Goal: Task Accomplishment & Management: Use online tool/utility

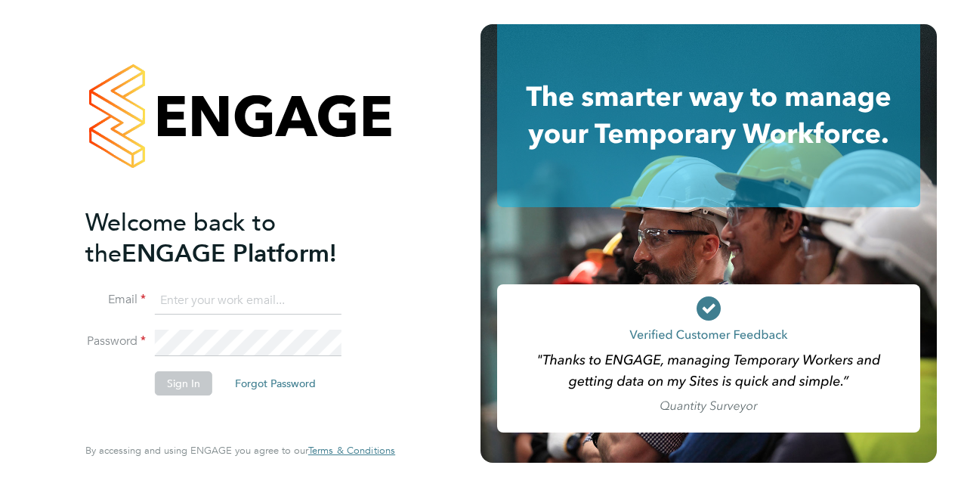
type input "david.bassett@vistry.co.uk"
click at [196, 377] on button "Sign In" at bounding box center [183, 383] width 57 height 24
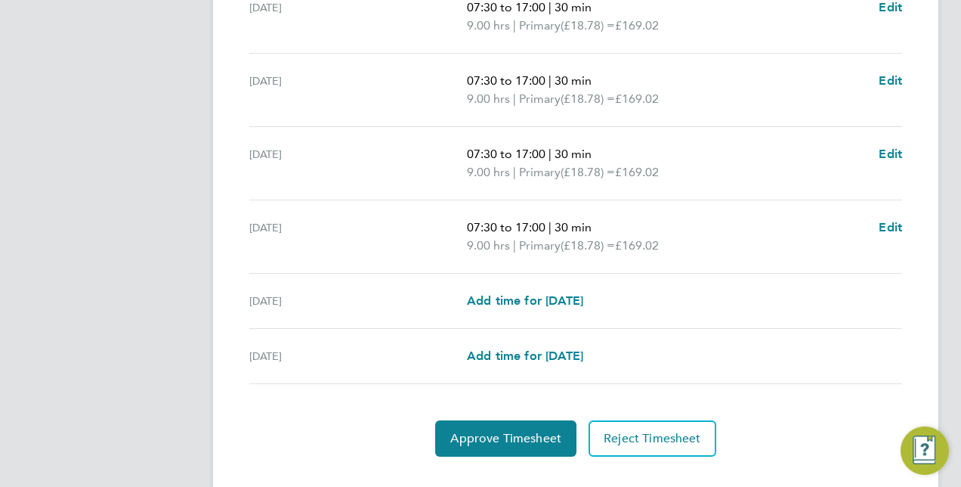
scroll to position [529, 0]
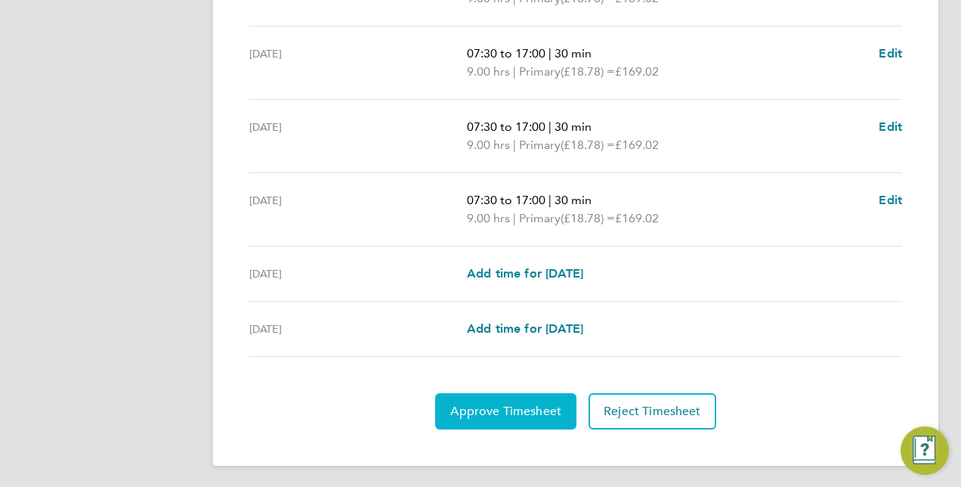
click at [507, 408] on span "Approve Timesheet" at bounding box center [505, 411] width 111 height 15
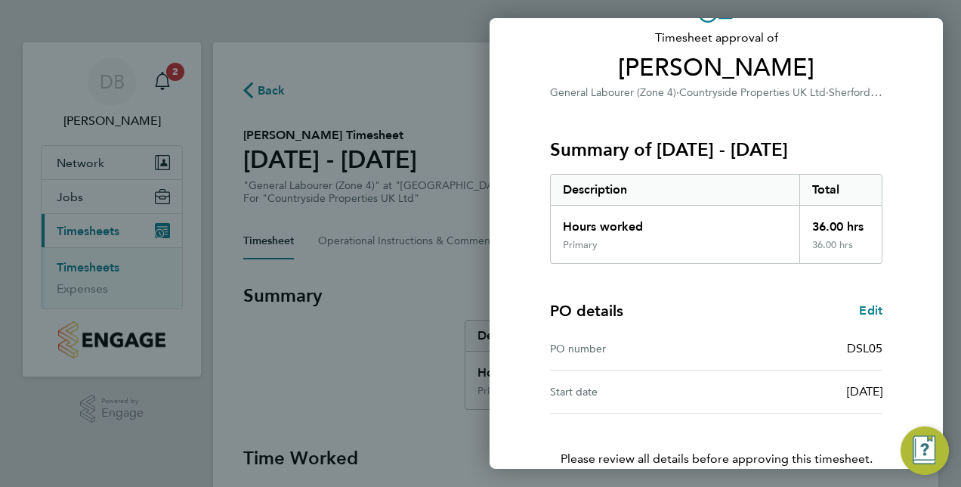
scroll to position [193, 0]
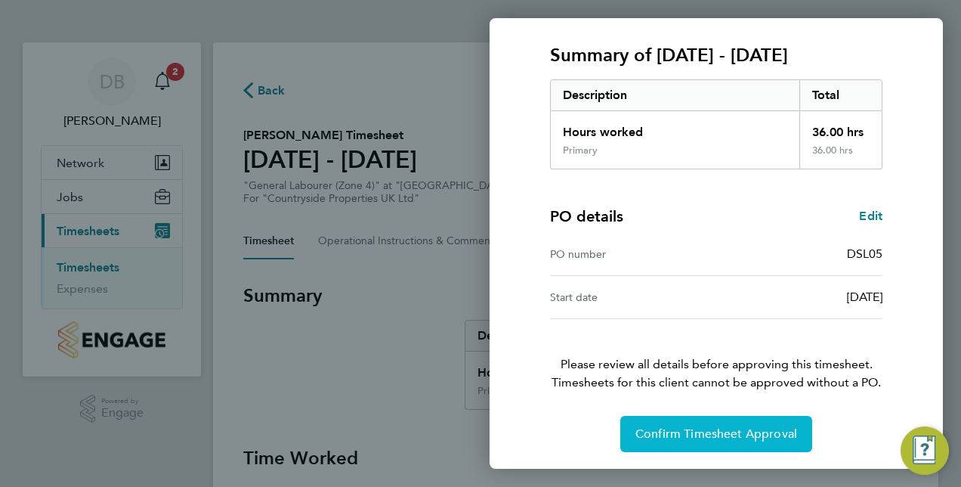
click at [689, 429] on span "Confirm Timesheet Approval" at bounding box center [716, 433] width 162 height 15
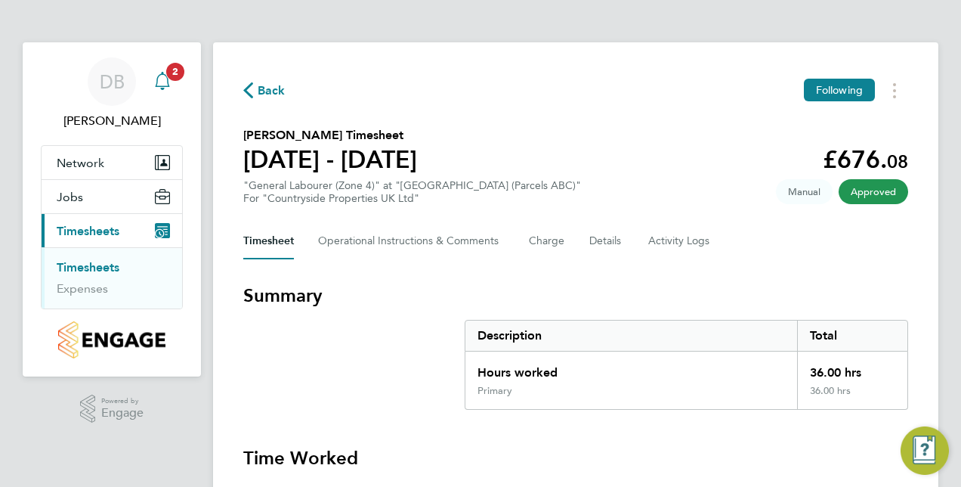
click at [174, 78] on span "2" at bounding box center [175, 72] width 18 height 18
